Goal: Complete application form

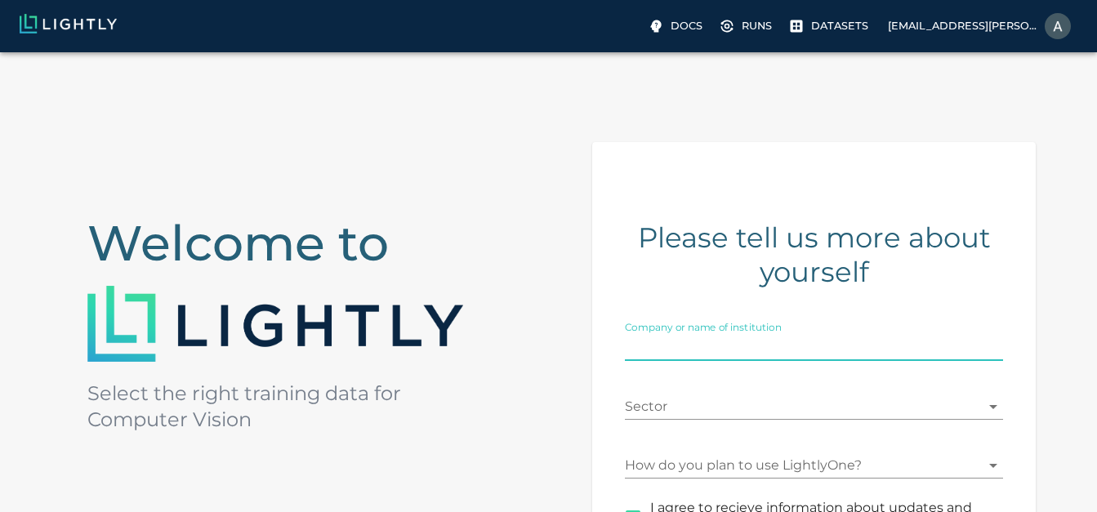
click at [771, 339] on input "Company or name of institution" at bounding box center [814, 348] width 379 height 26
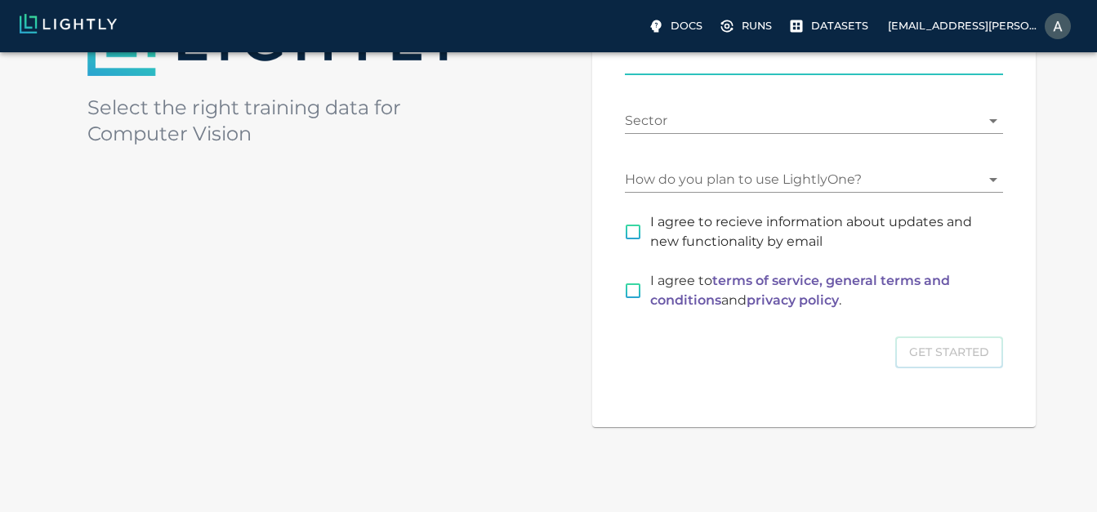
scroll to position [278, 0]
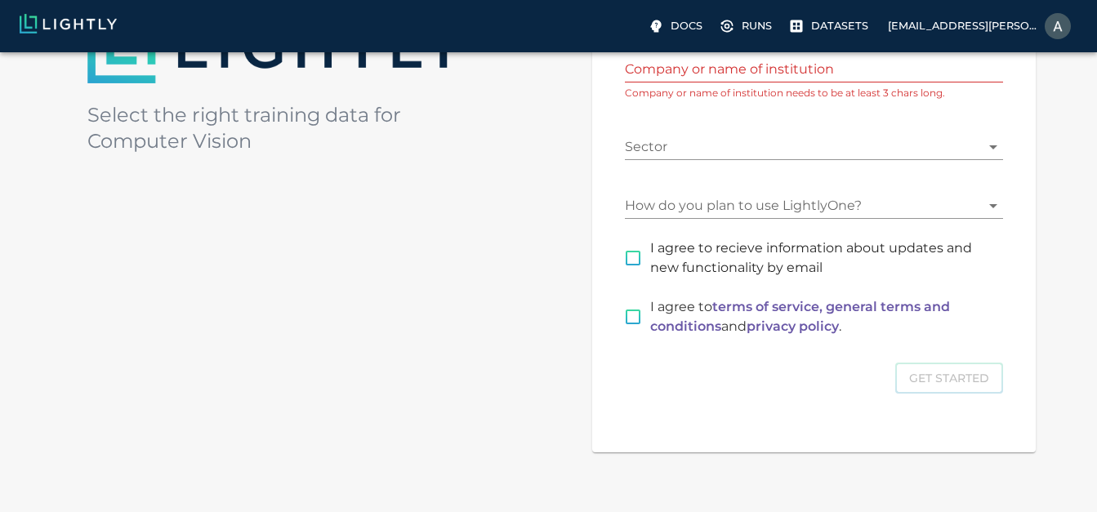
click at [682, 238] on div "I agree to recieve information about updates and new functionality by email" at bounding box center [804, 248] width 398 height 59
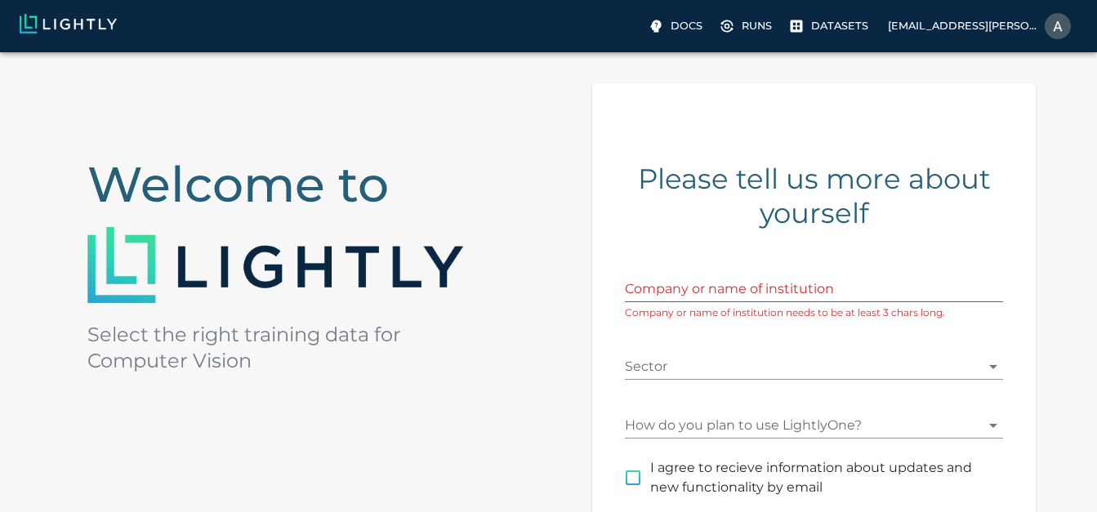
scroll to position [0, 0]
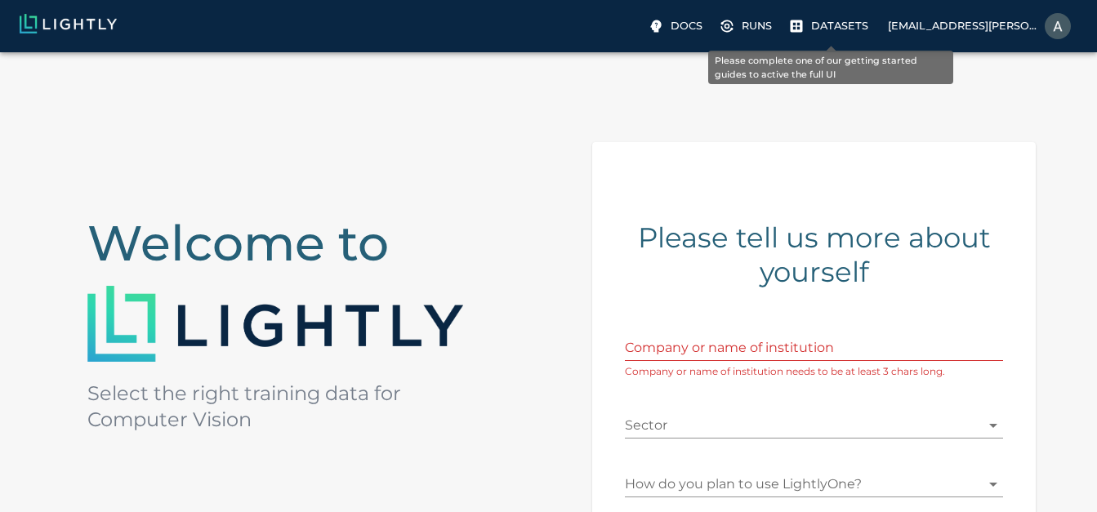
click at [836, 23] on p "Datasets" at bounding box center [839, 26] width 57 height 16
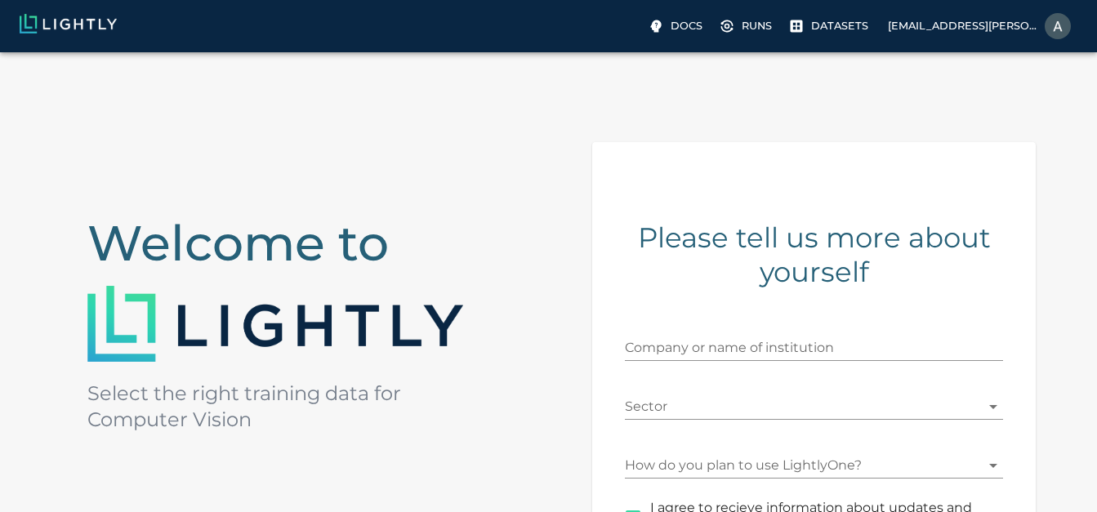
click at [839, 52] on body "Docs Runs Datasets cseaiml251206@saranathan.ac.in Welcome to Select the right t…" at bounding box center [548, 440] width 1097 height 776
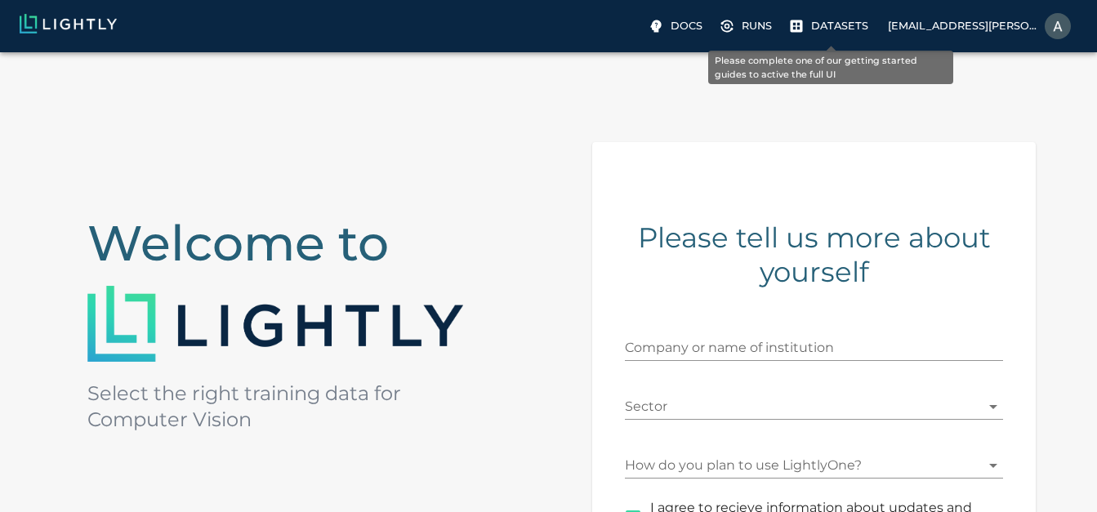
click at [842, 28] on p "Datasets" at bounding box center [839, 26] width 57 height 16
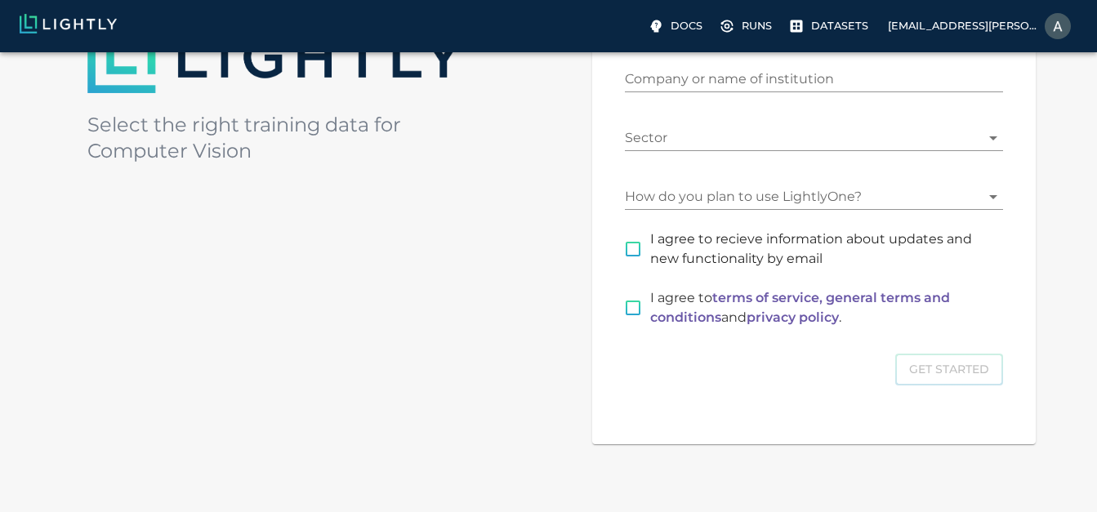
scroll to position [274, 0]
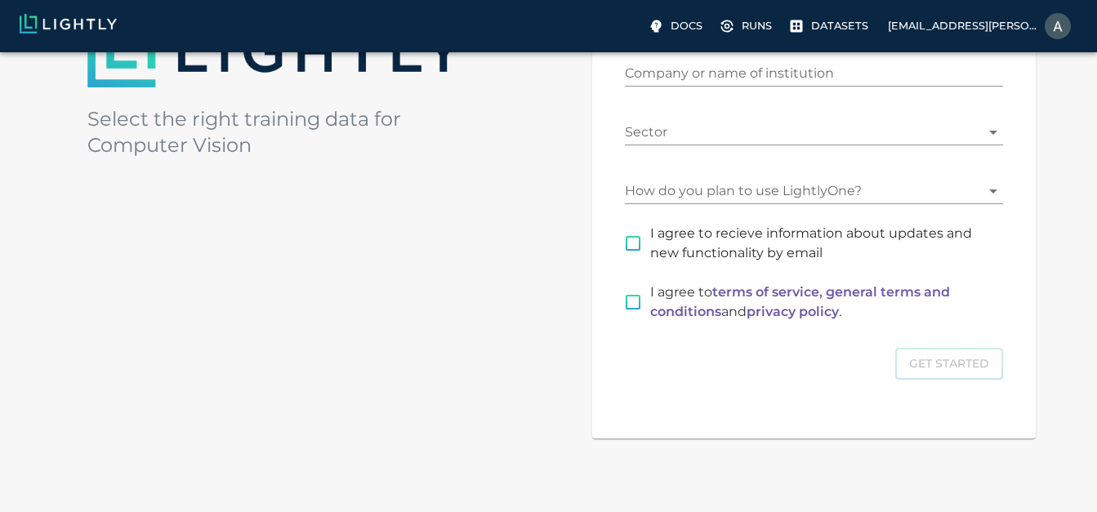
click at [776, 83] on input "Company or name of institution" at bounding box center [814, 73] width 379 height 26
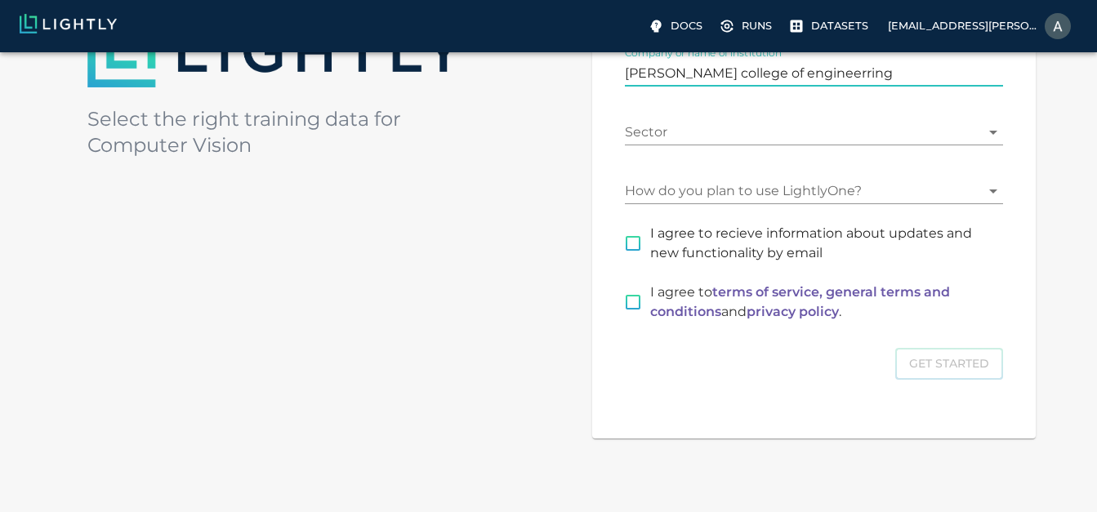
type input "saranathan college of engineerring"
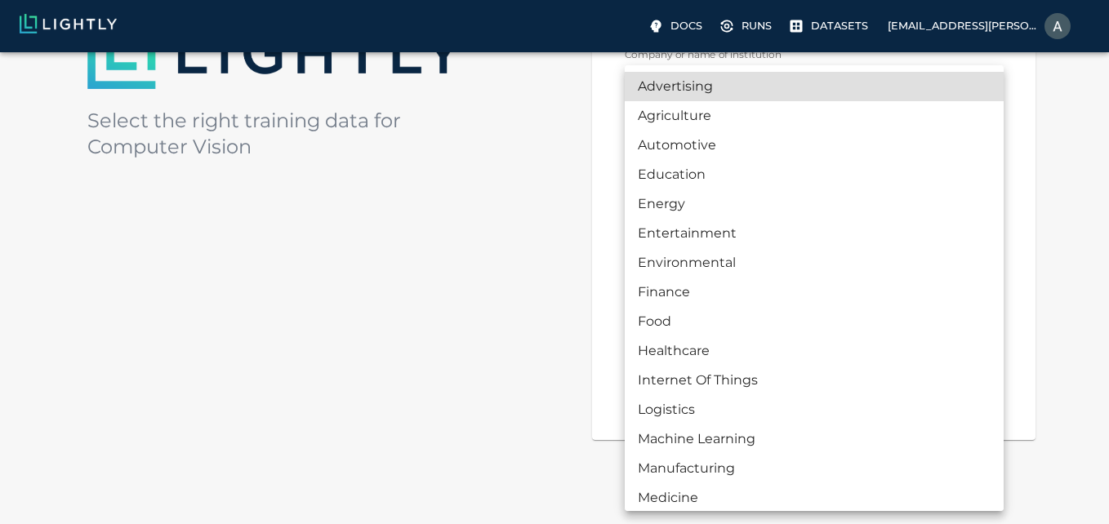
click at [798, 133] on body "Docs Runs Datasets cseaiml251206@saranathan.ac.in Welcome to Select the right t…" at bounding box center [554, 168] width 1109 height 780
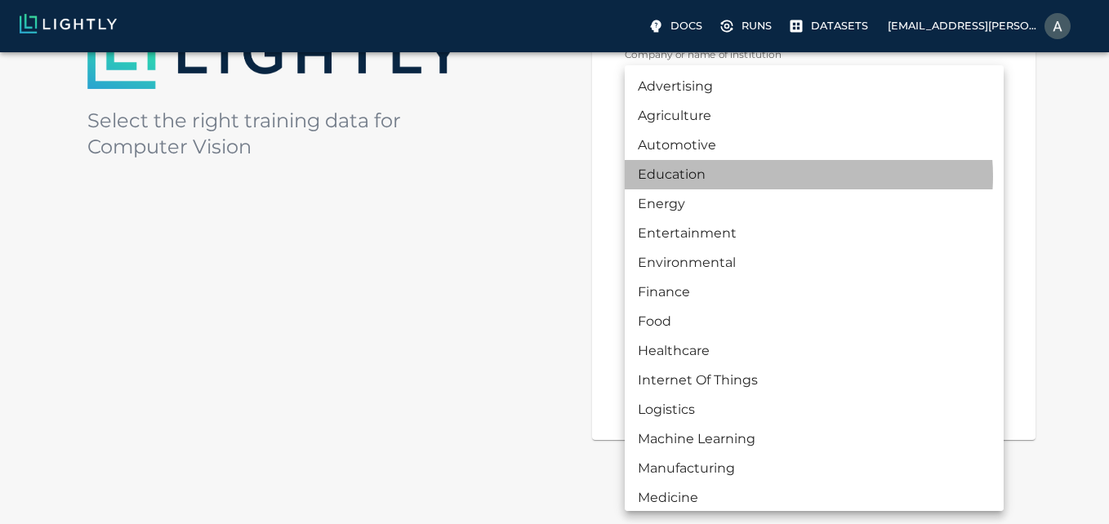
click at [795, 176] on li "Education" at bounding box center [814, 174] width 379 height 29
type input "EDUCATION"
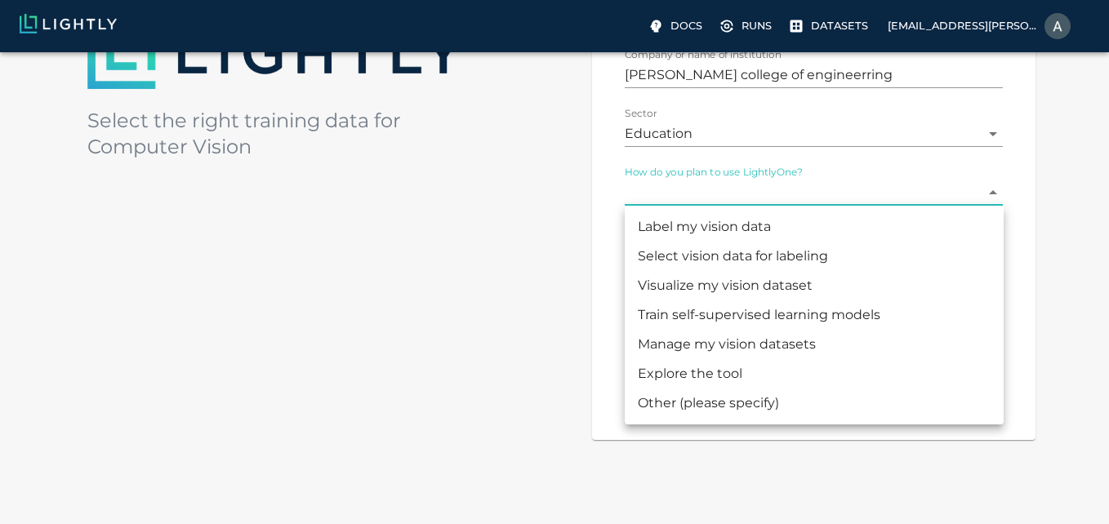
click at [745, 188] on body "Docs Runs Datasets cseaiml251206@saranathan.ac.in Welcome to Select the right t…" at bounding box center [554, 168] width 1109 height 780
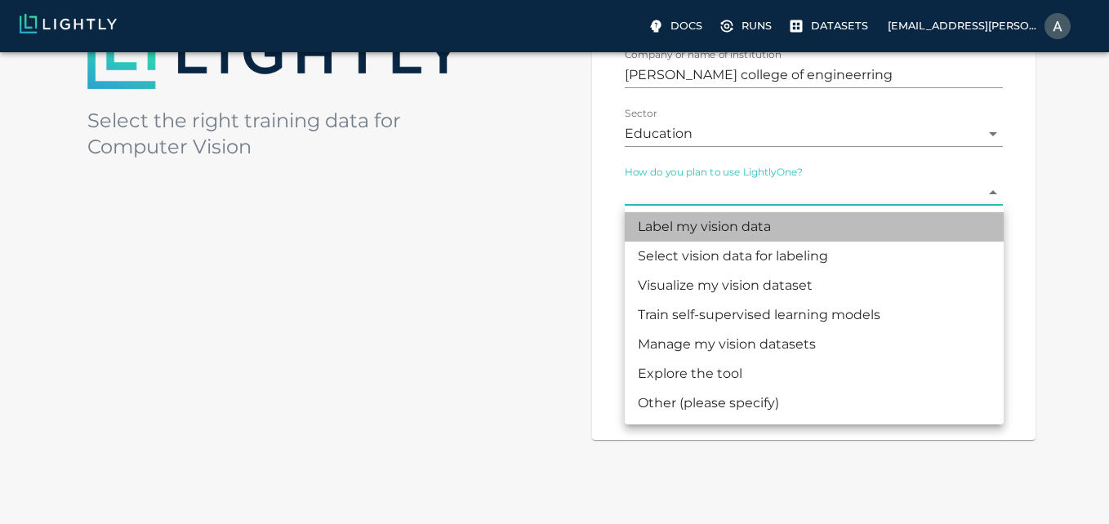
click at [741, 217] on li "Label my vision data" at bounding box center [814, 226] width 379 height 29
type input "LABELING"
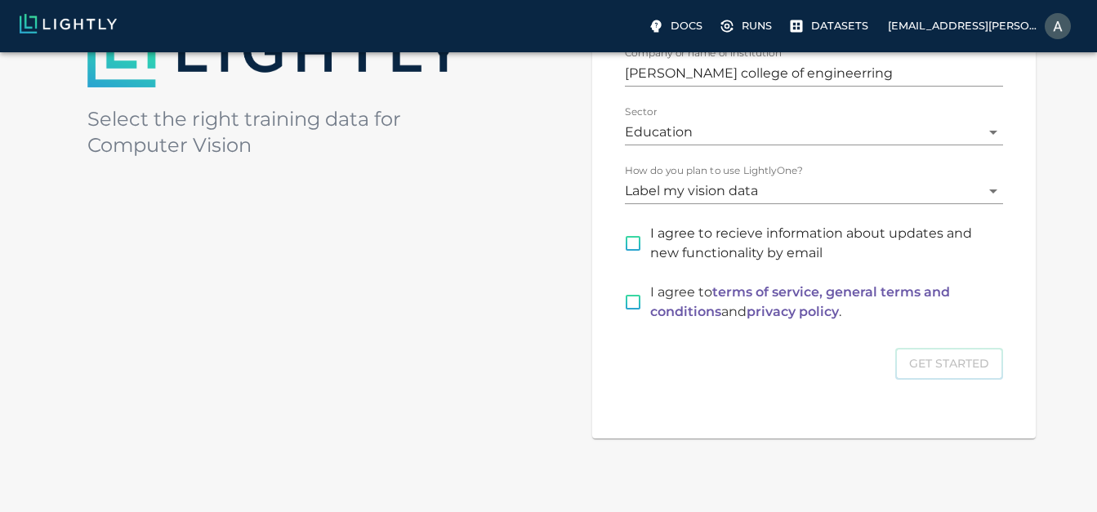
click at [668, 246] on span "I agree to recieve information about updates and new functionality by email" at bounding box center [820, 243] width 340 height 39
click at [650, 246] on input "I agree to recieve information about updates and new functionality by email" at bounding box center [633, 243] width 34 height 34
checkbox input "true"
click at [644, 287] on input "I agree to terms of service, general terms and conditions and privacy policy ." at bounding box center [633, 302] width 34 height 34
checkbox input "true"
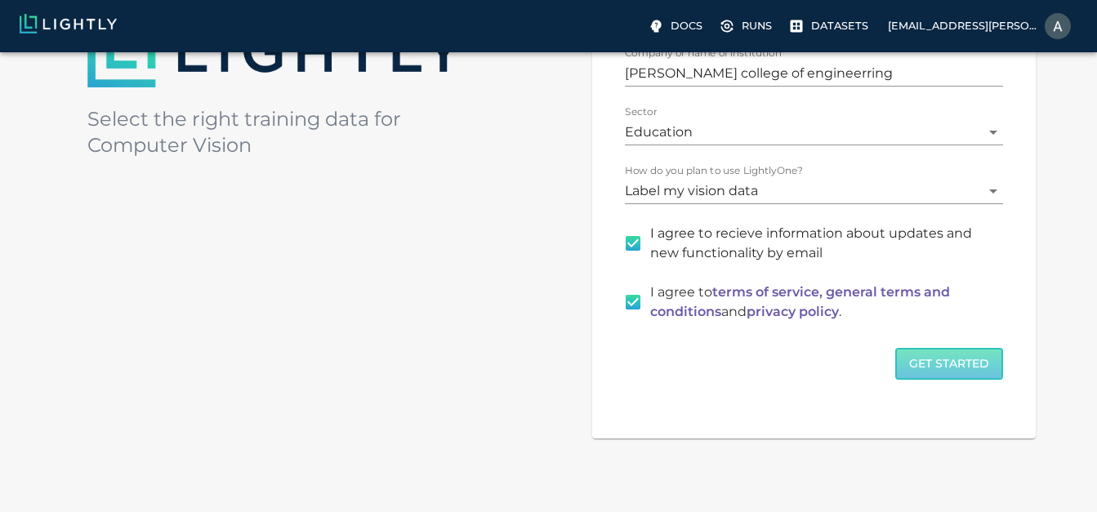
click at [929, 373] on button "Get Started" at bounding box center [949, 364] width 108 height 32
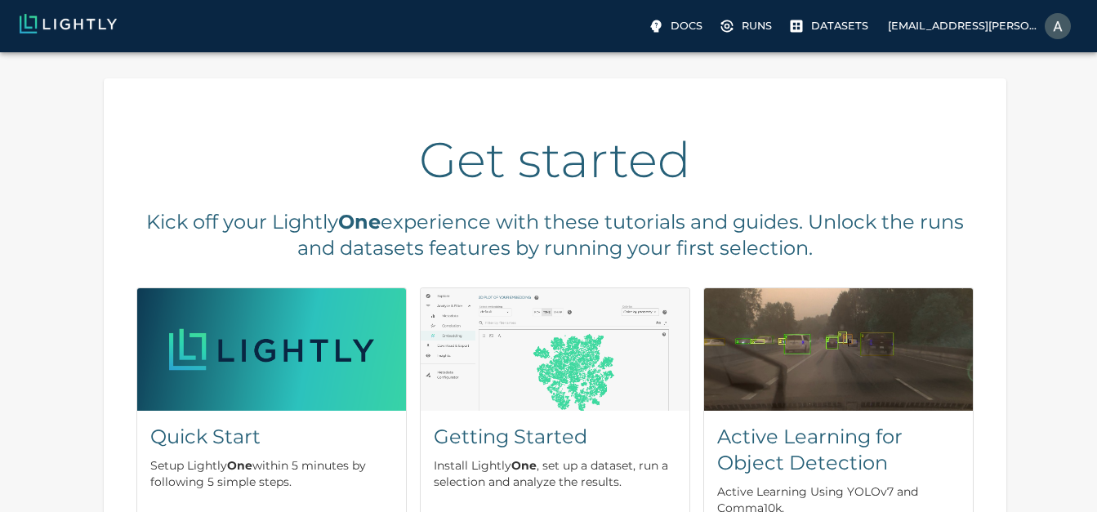
click at [816, 7] on div "Docs Runs Datasets cseaiml251206@saranathan.ac.in" at bounding box center [548, 26] width 1097 height 52
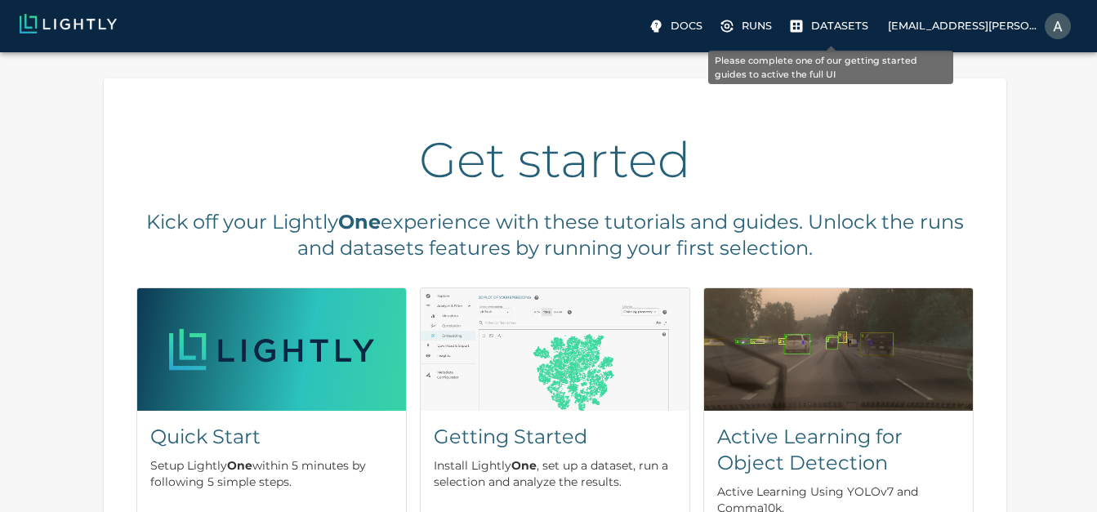
click at [823, 28] on p "Datasets" at bounding box center [839, 26] width 57 height 16
click at [839, 24] on p "Datasets" at bounding box center [839, 26] width 57 height 16
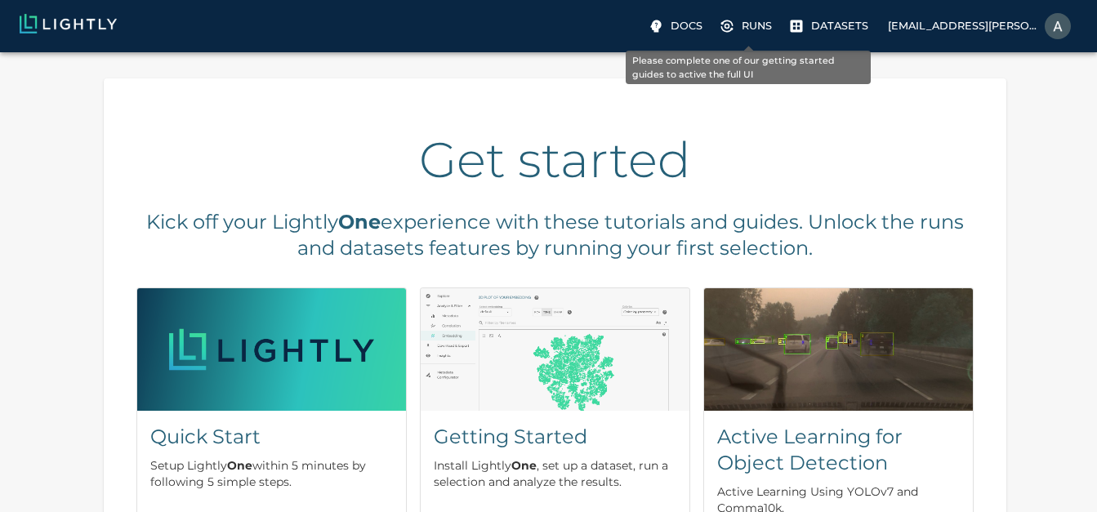
click at [749, 38] on label "Runs" at bounding box center [746, 26] width 63 height 26
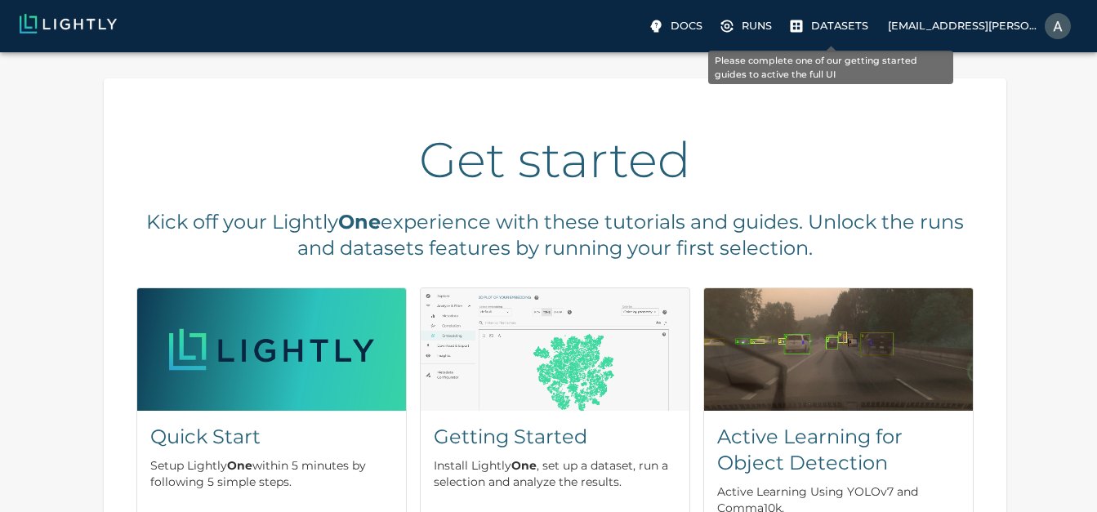
click at [843, 28] on p "Datasets" at bounding box center [839, 26] width 57 height 16
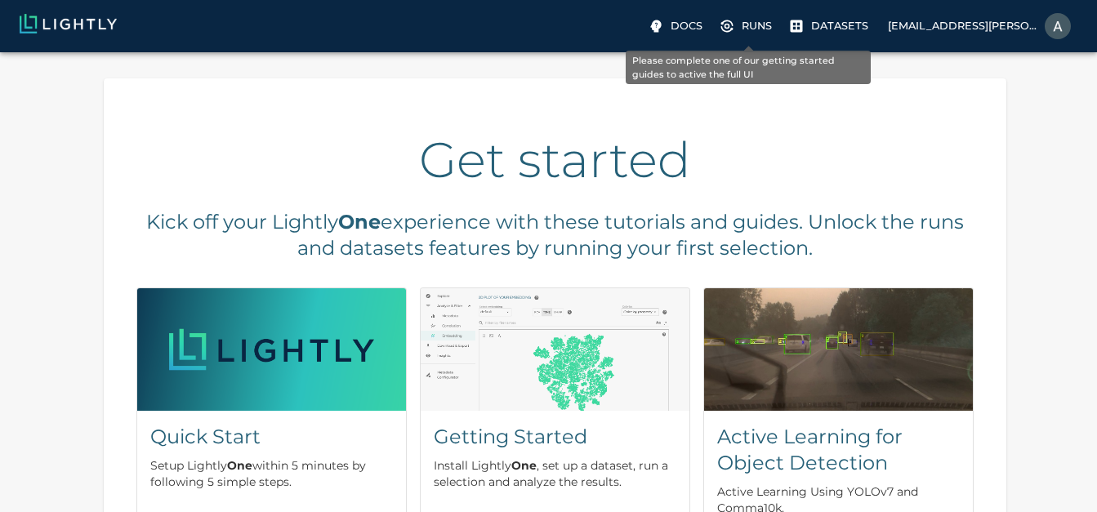
click at [754, 20] on p "Runs" at bounding box center [756, 26] width 30 height 16
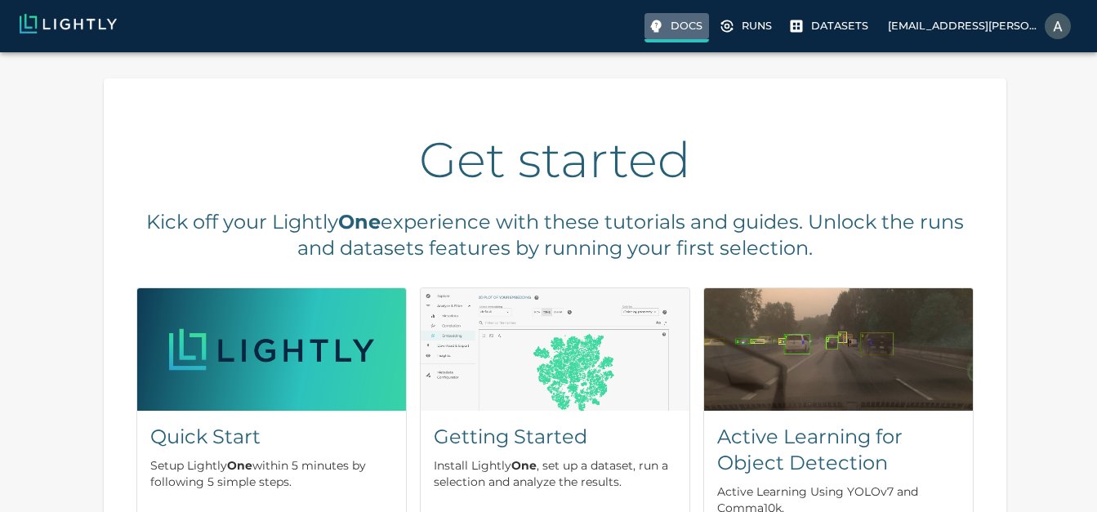
click at [696, 29] on p "Docs" at bounding box center [686, 26] width 32 height 16
